Goal: Task Accomplishment & Management: Manage account settings

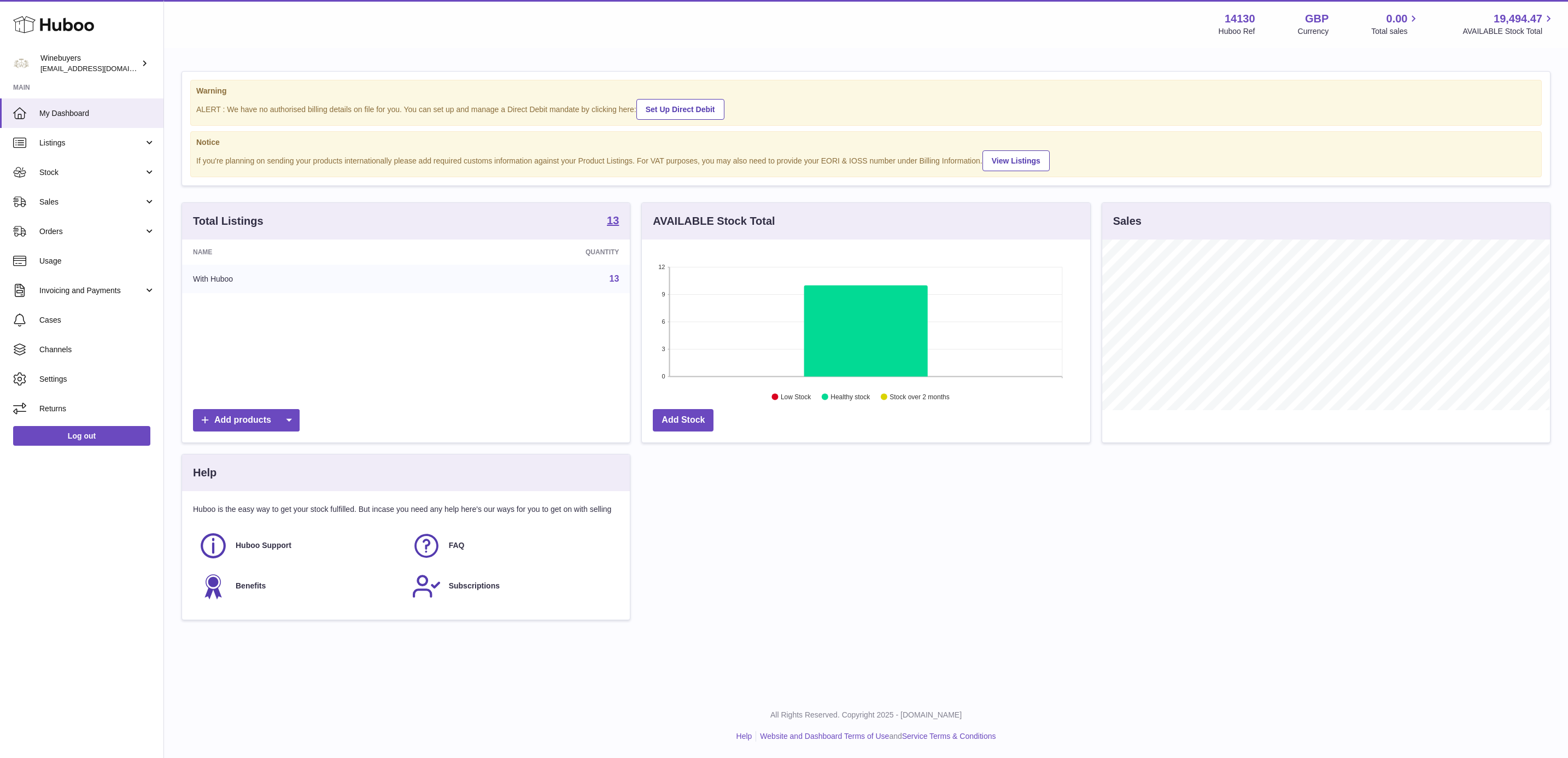
scroll to position [171, 446]
click at [74, 179] on link "Stock" at bounding box center [81, 172] width 164 height 29
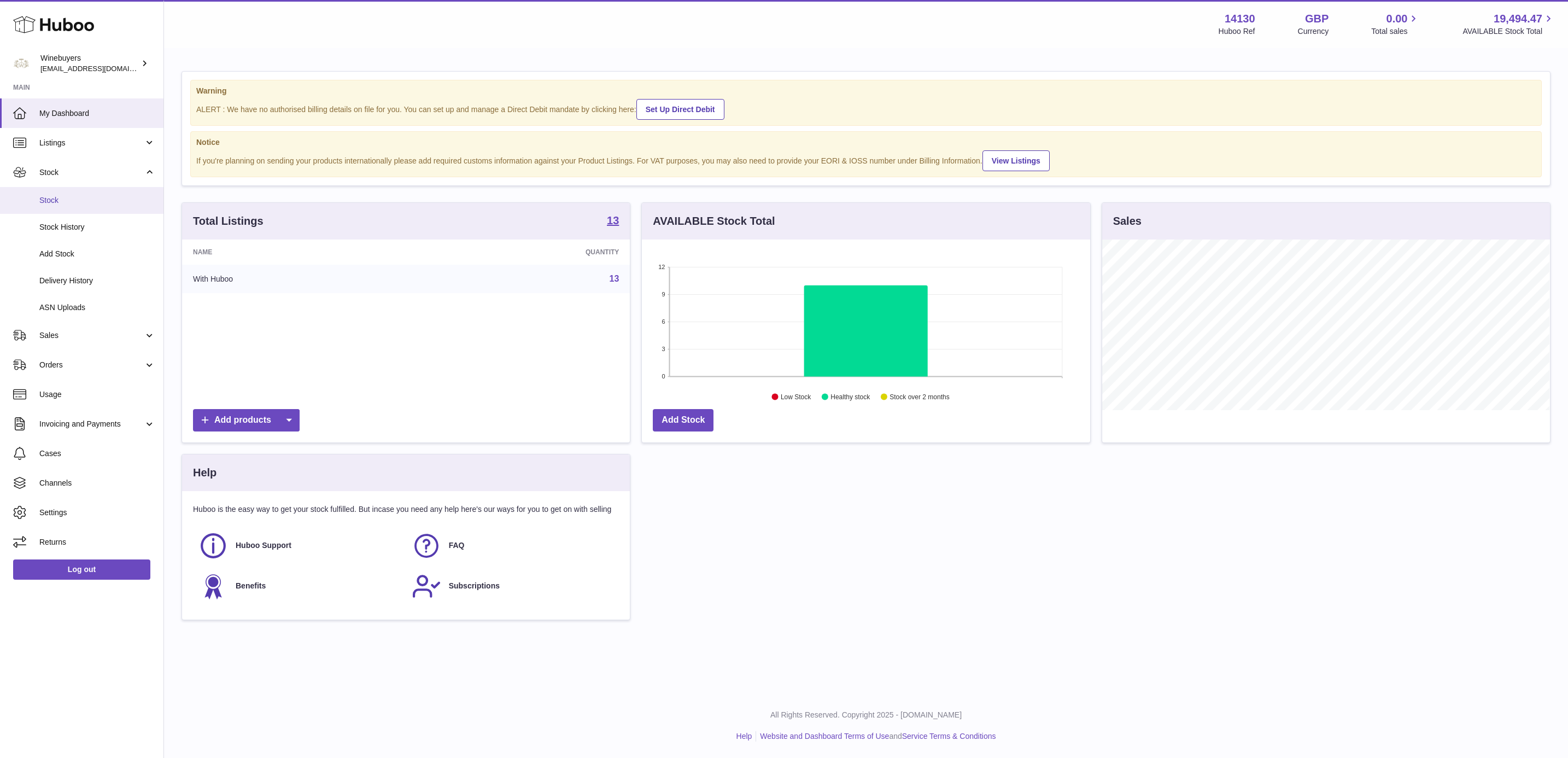
click at [83, 202] on span "Stock" at bounding box center [97, 200] width 116 height 11
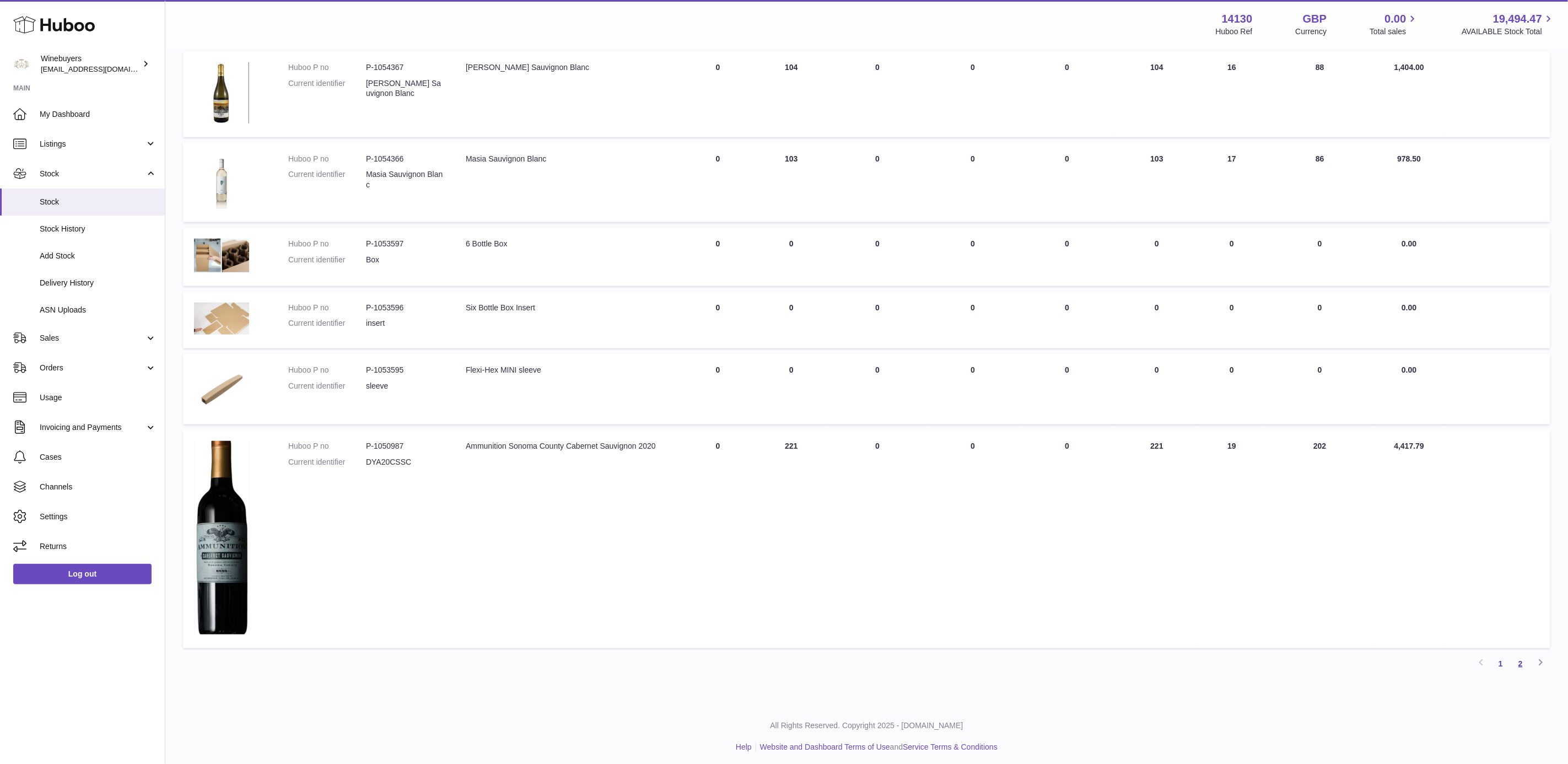
click at [1522, 665] on link "2" at bounding box center [1521, 663] width 20 height 20
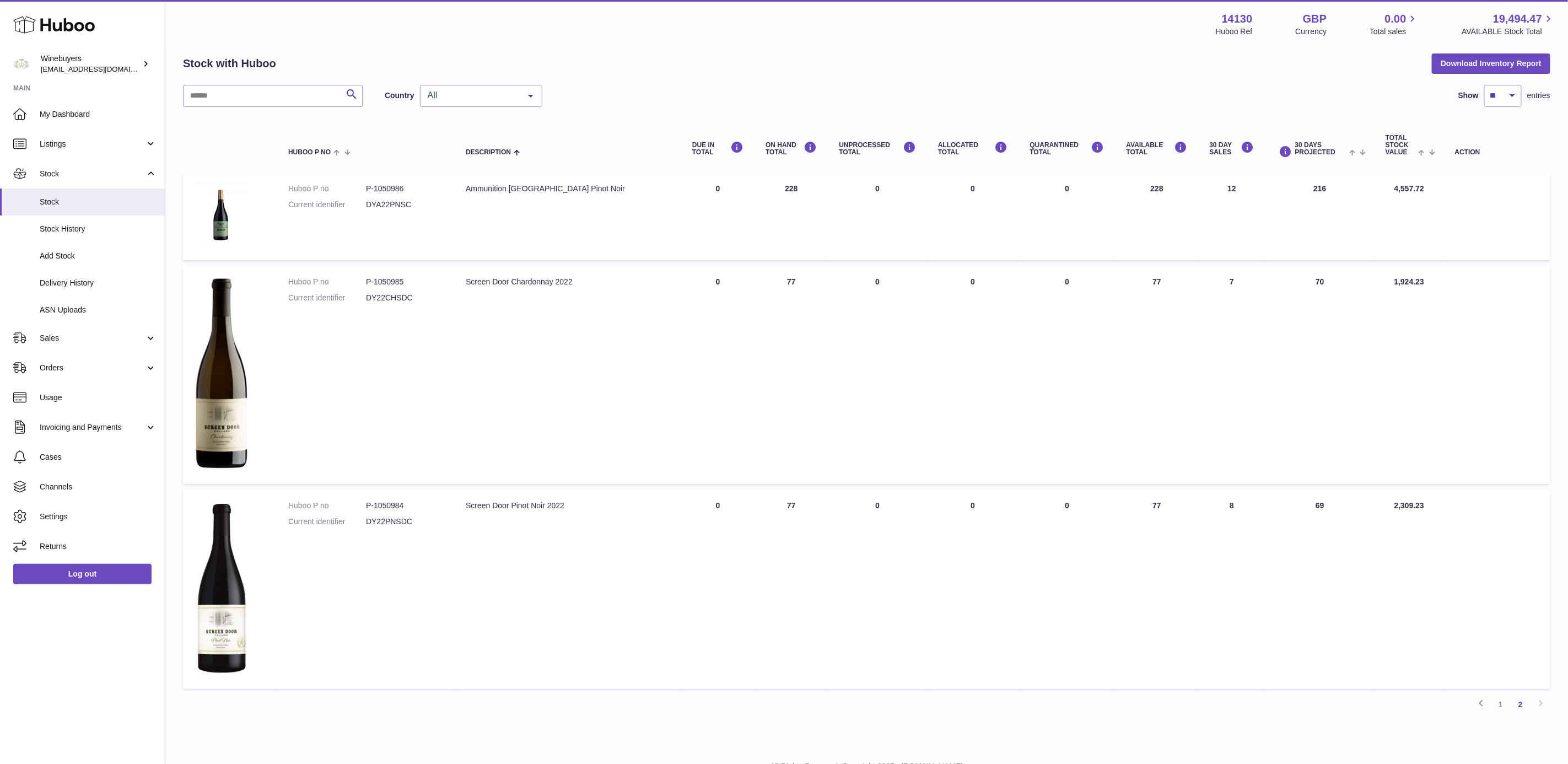
scroll to position [90, 0]
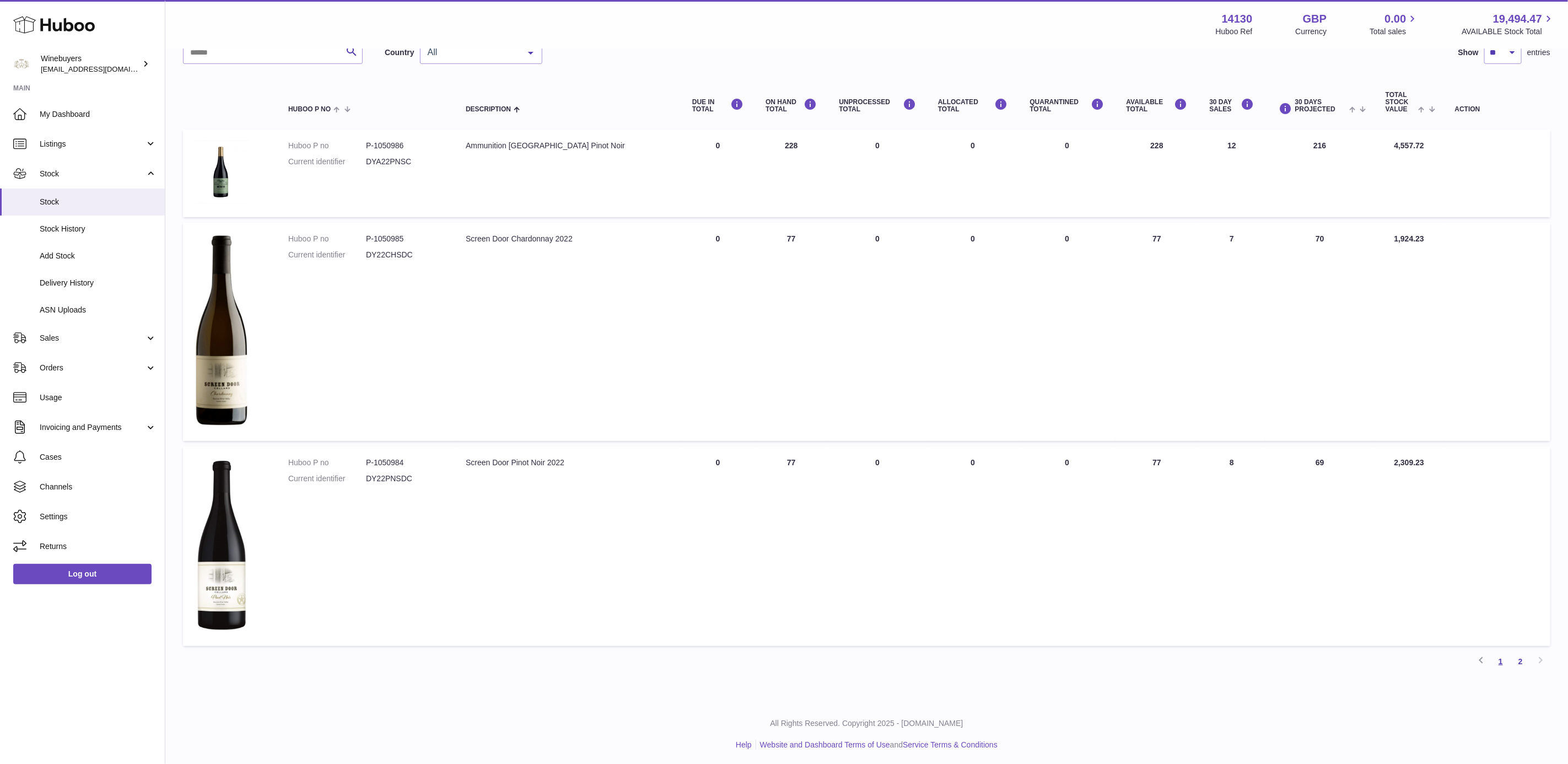
click at [1499, 655] on link "1" at bounding box center [1500, 661] width 20 height 20
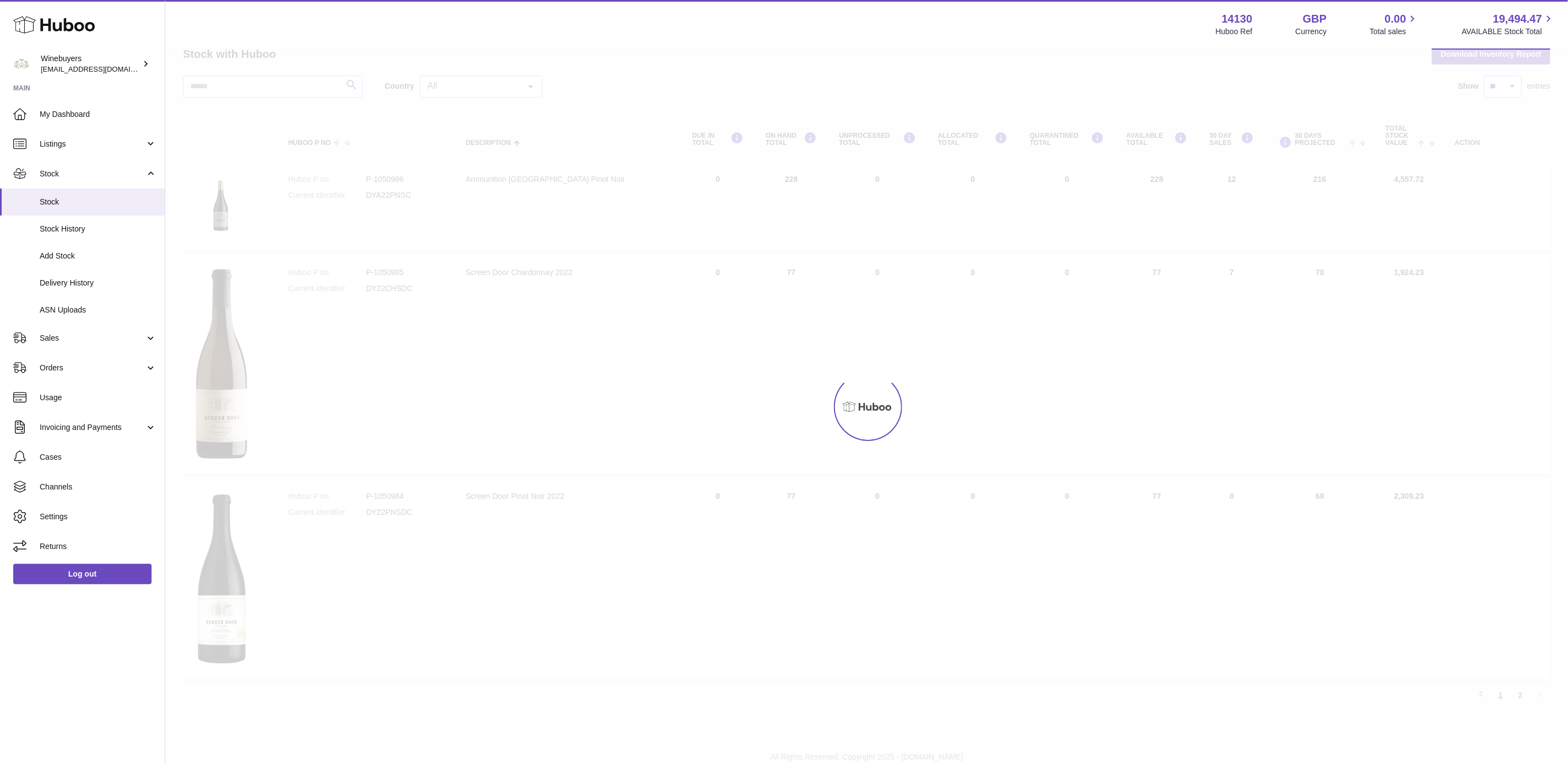
scroll to position [50, 0]
